Goal: Task Accomplishment & Management: Manage account settings

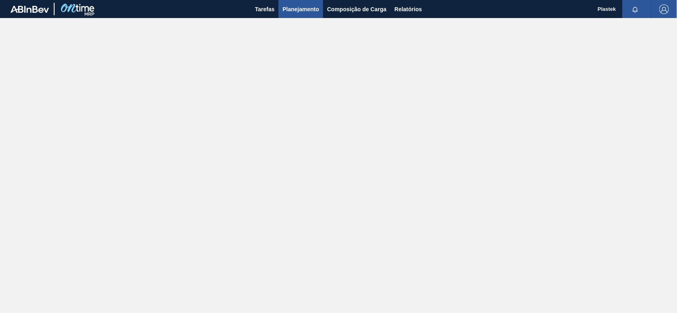
click at [301, 8] on span "Planejamento" at bounding box center [300, 9] width 37 height 10
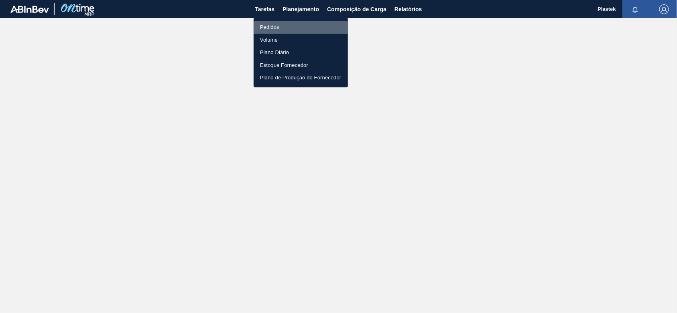
click at [275, 24] on li "Pedidos" at bounding box center [301, 27] width 94 height 13
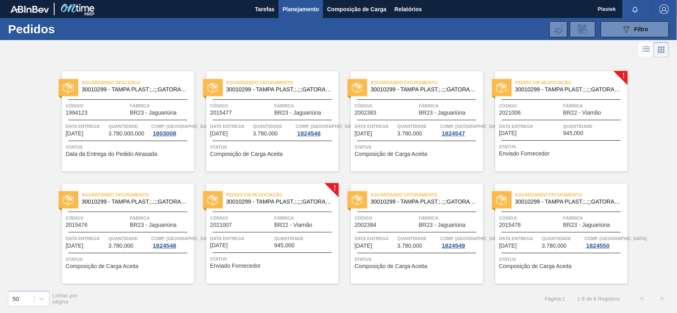
click at [623, 75] on div "Pedido em Negociação 30010299 - TAMPA PLAST.;.;;;GATORADE PET500; Código 202100…" at bounding box center [561, 121] width 132 height 100
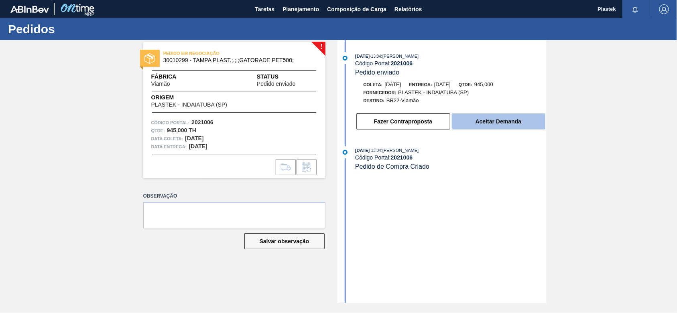
click at [482, 123] on button "Aceitar Demanda" at bounding box center [498, 122] width 93 height 16
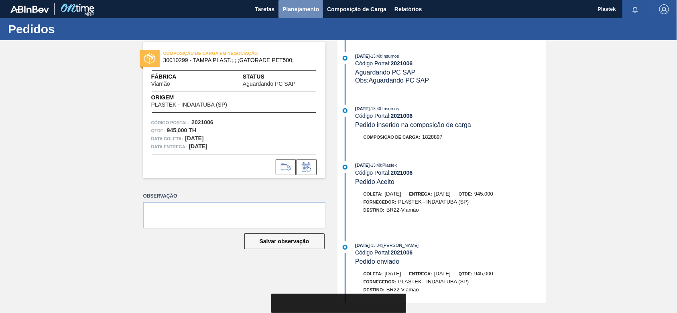
click at [305, 8] on span "Planejamento" at bounding box center [300, 9] width 37 height 10
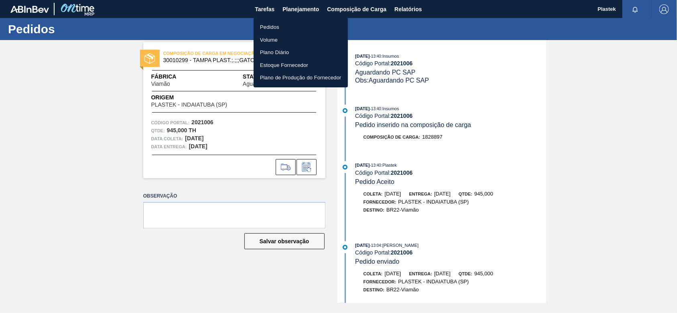
click at [273, 28] on li "Pedidos" at bounding box center [301, 27] width 94 height 13
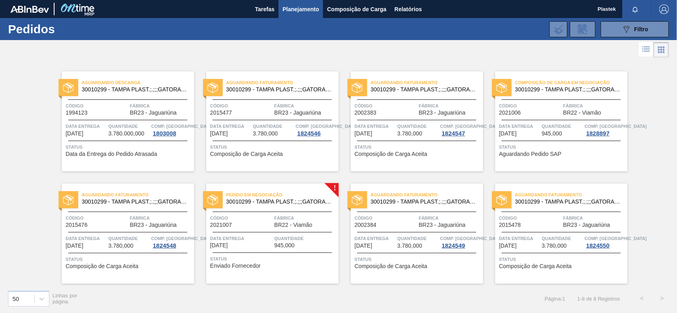
click at [275, 219] on span "Fábrica" at bounding box center [305, 218] width 62 height 8
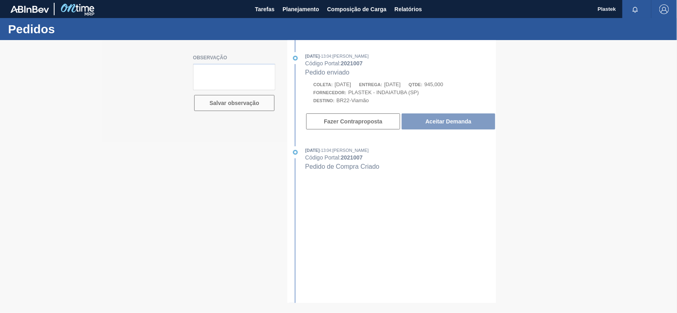
click at [400, 119] on button "Fazer Contraproposta" at bounding box center [353, 122] width 94 height 16
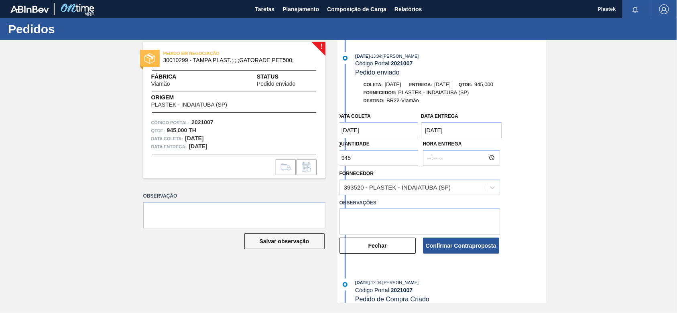
drag, startPoint x: 478, startPoint y: 244, endPoint x: 461, endPoint y: 245, distance: 16.9
click at [478, 244] on button "Confirmar Contraproposta" at bounding box center [461, 246] width 76 height 16
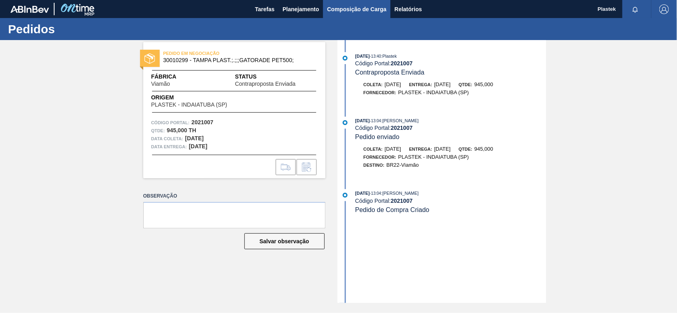
click at [345, 10] on span "Composição de Carga" at bounding box center [356, 9] width 59 height 10
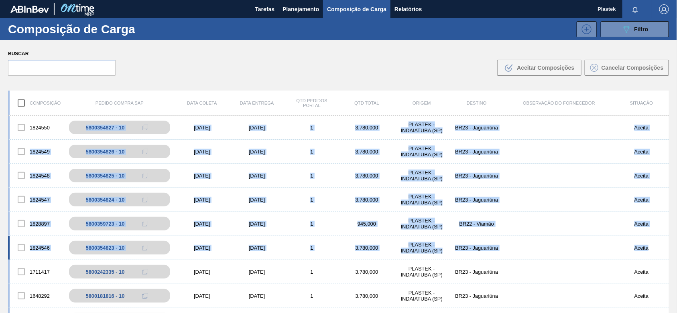
drag, startPoint x: 78, startPoint y: 117, endPoint x: 653, endPoint y: 256, distance: 591.1
click at [653, 256] on div "1824550 5800354827 - 10 [DATE] [DATE] 1 3.780,000 PLASTEK - INDAIATUBA ([GEOGRA…" at bounding box center [338, 284] width 661 height 337
click at [290, 9] on span "Planejamento" at bounding box center [300, 9] width 37 height 10
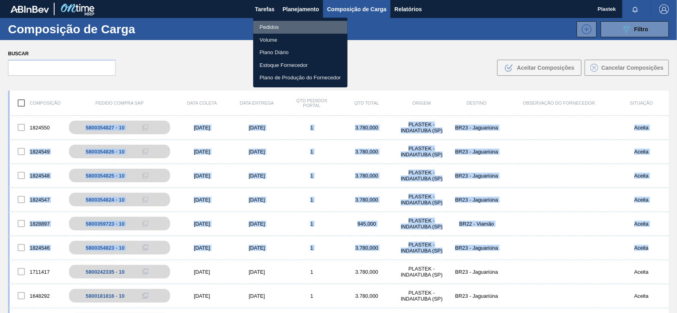
click at [287, 23] on li "Pedidos" at bounding box center [300, 27] width 94 height 13
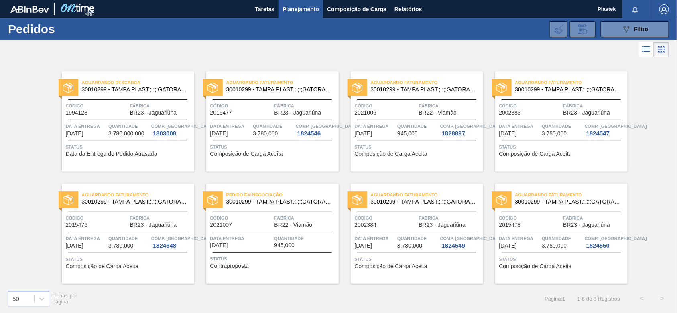
click at [289, 228] on span "BR22 - Viamão" at bounding box center [293, 225] width 38 height 6
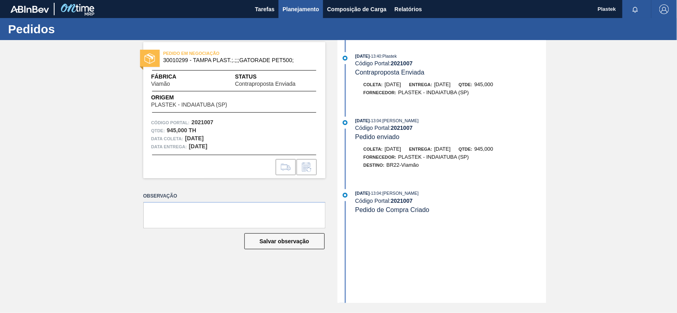
click at [293, 7] on span "Planejamento" at bounding box center [300, 9] width 37 height 10
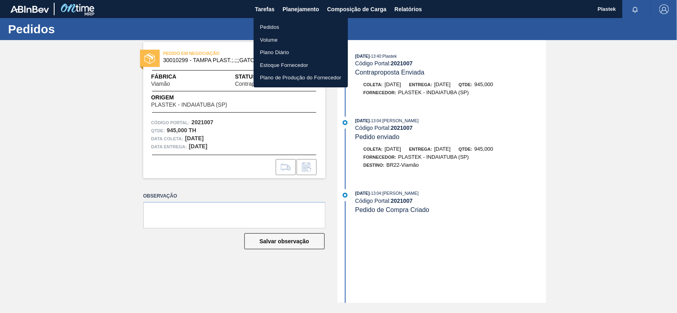
click at [287, 24] on li "Pedidos" at bounding box center [301, 27] width 94 height 13
